Goal: Navigation & Orientation: Find specific page/section

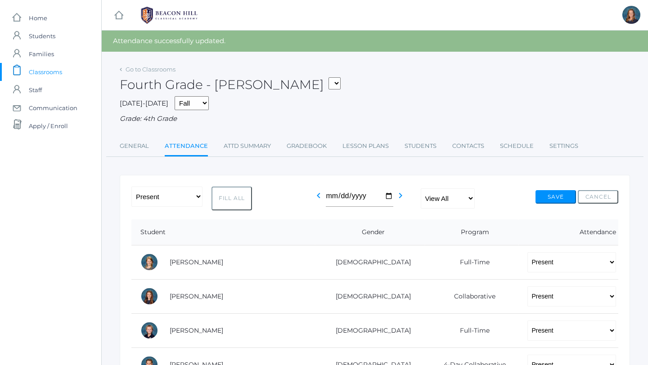
click at [43, 71] on span "Classrooms" at bounding box center [45, 72] width 33 height 18
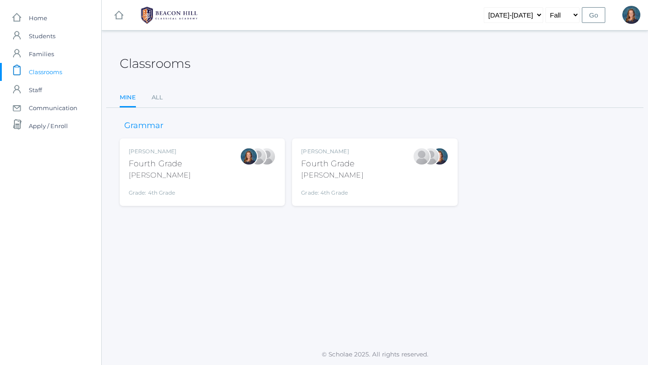
click at [353, 174] on div "[PERSON_NAME]" at bounding box center [332, 175] width 62 height 11
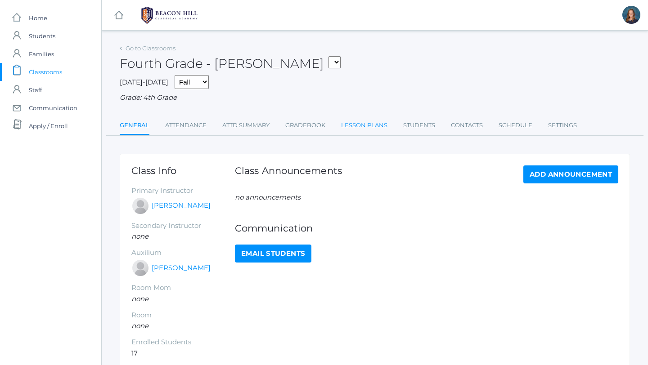
click at [378, 122] on link "Lesson Plans" at bounding box center [364, 126] width 46 height 18
